Goal: Navigation & Orientation: Go to known website

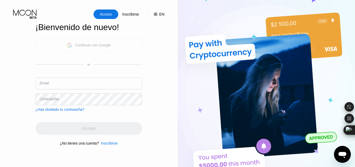
click at [104, 43] on div "Continuar con Google" at bounding box center [93, 45] width 36 height 4
